Goal: Information Seeking & Learning: Understand process/instructions

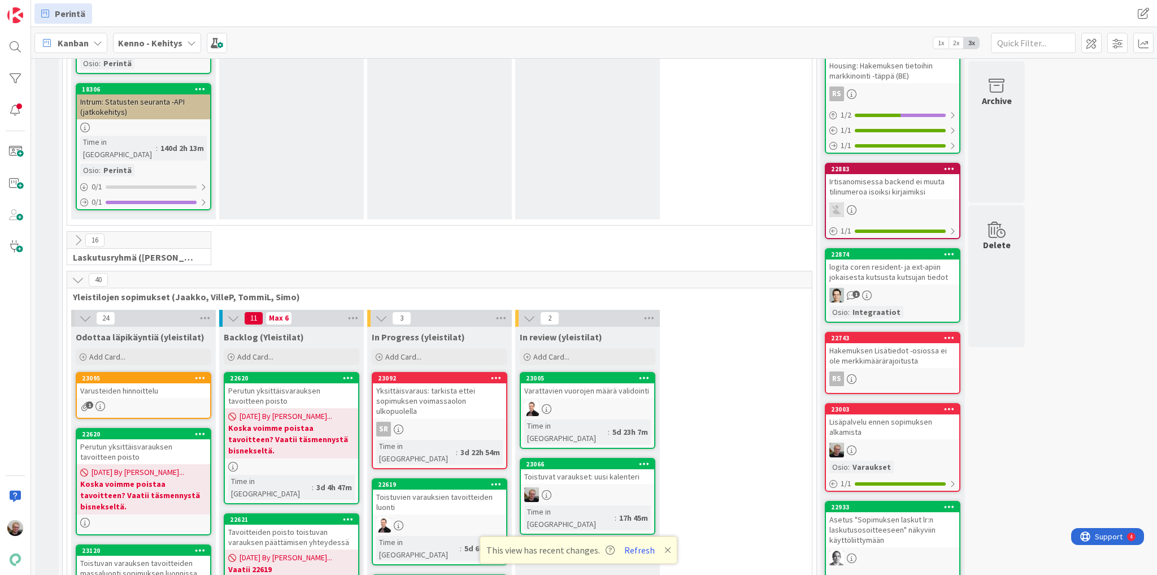
scroll to position [1809, 0]
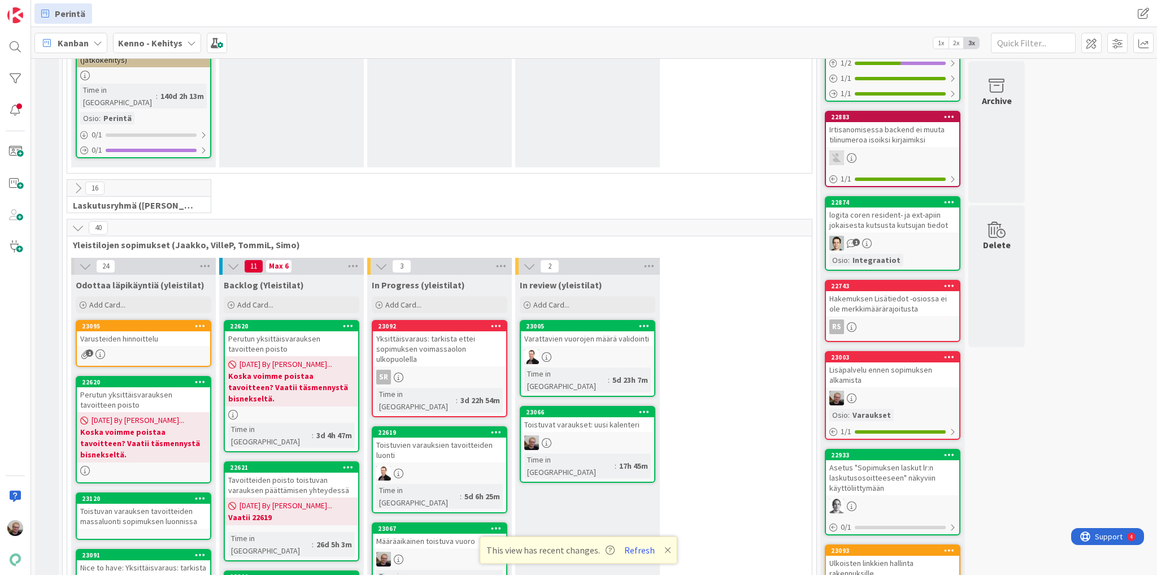
click at [433, 552] on div at bounding box center [439, 559] width 133 height 15
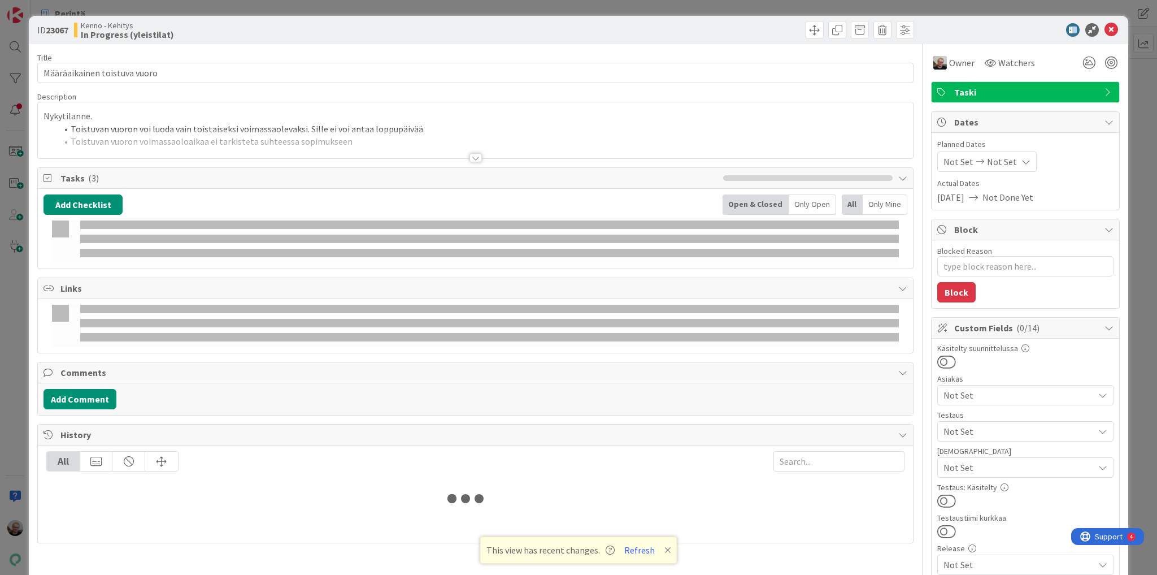
type textarea "x"
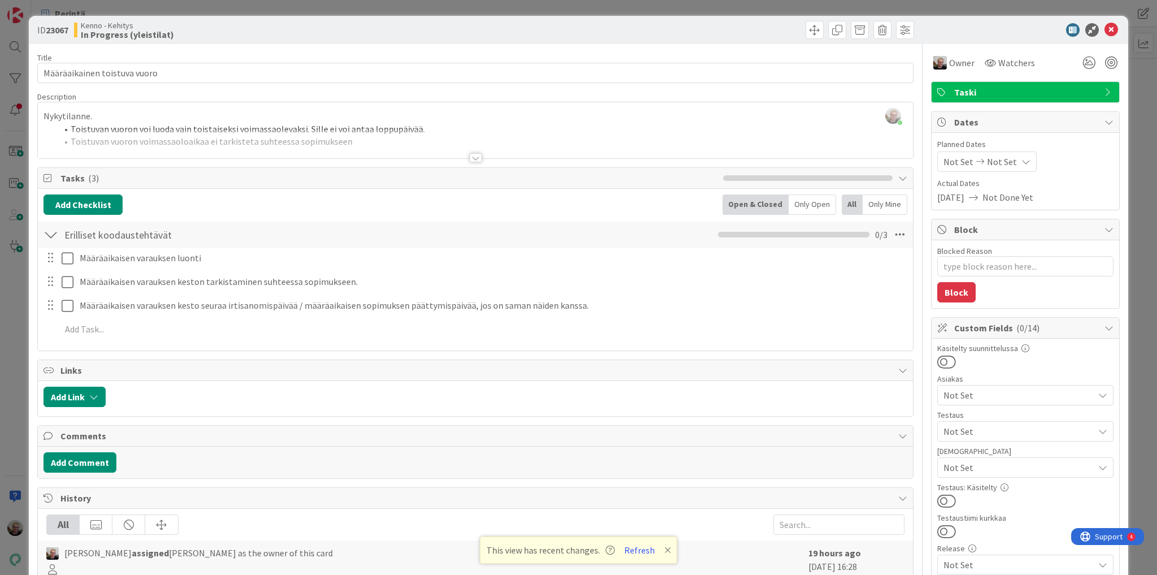
click at [261, 115] on div "[PERSON_NAME] just joined Nykytilanne. Toistuvan vuoron voi luoda vain toistais…" at bounding box center [475, 130] width 875 height 56
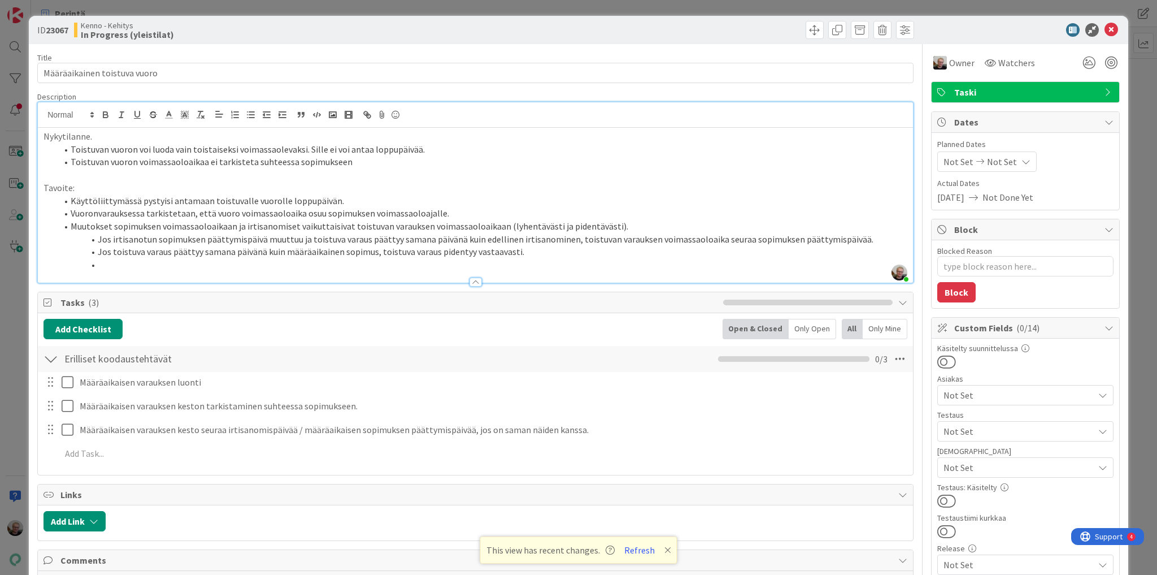
click at [289, 174] on p at bounding box center [476, 174] width 864 height 13
click at [453, 178] on p at bounding box center [476, 174] width 864 height 13
click at [423, 170] on p at bounding box center [476, 174] width 864 height 13
click at [463, 194] on li "Käyttöliittymässä pystyisi antamaan toistuvalle vuorolle loppupäivän." at bounding box center [482, 200] width 851 height 13
click at [236, 184] on p "Tavoite:" at bounding box center [476, 187] width 864 height 13
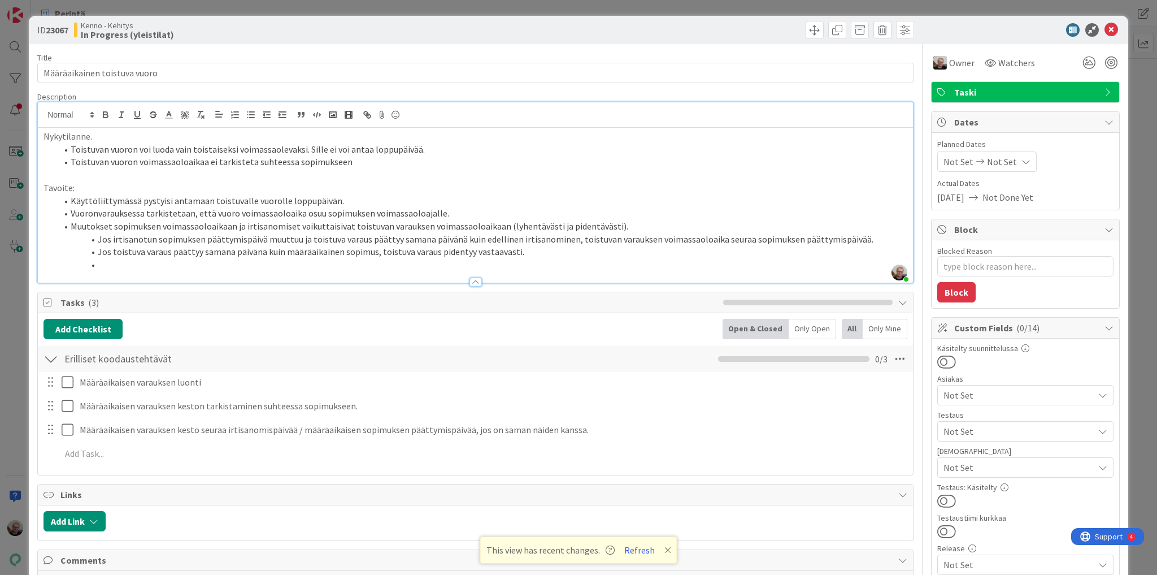
click at [489, 215] on li "Vuoronvarauksessa tarkistetaan, että vuoro voimassaoloaika osuu sopimuksen voim…" at bounding box center [482, 213] width 851 height 13
click at [1105, 25] on icon at bounding box center [1112, 30] width 14 height 14
